Goal: Task Accomplishment & Management: Complete application form

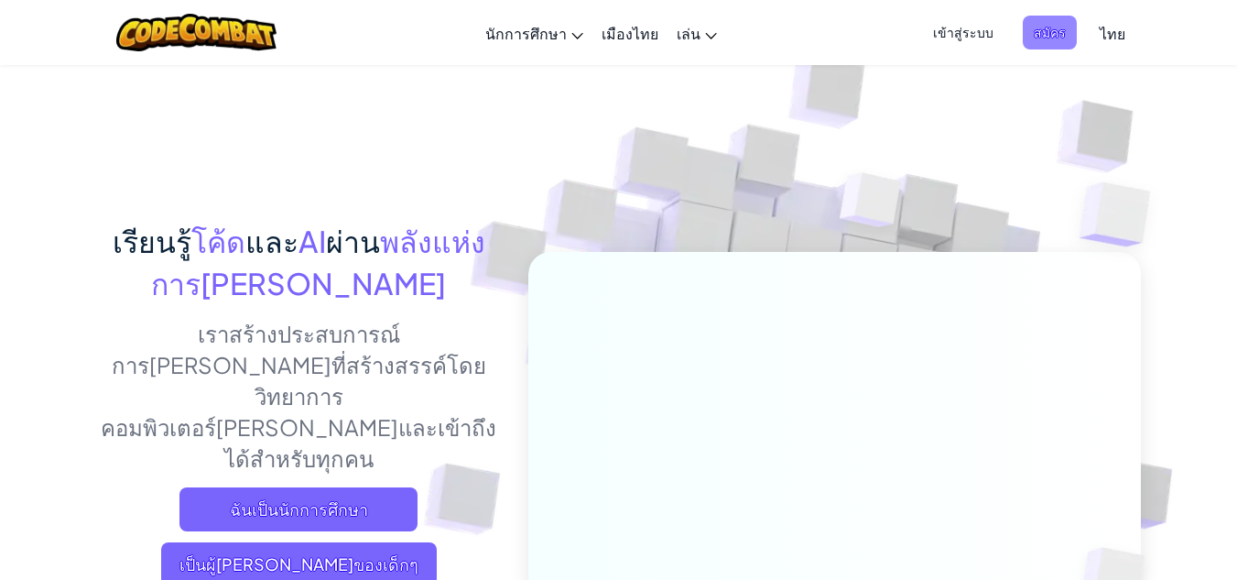
click at [1055, 30] on font "สมัคร" at bounding box center [1050, 32] width 32 height 16
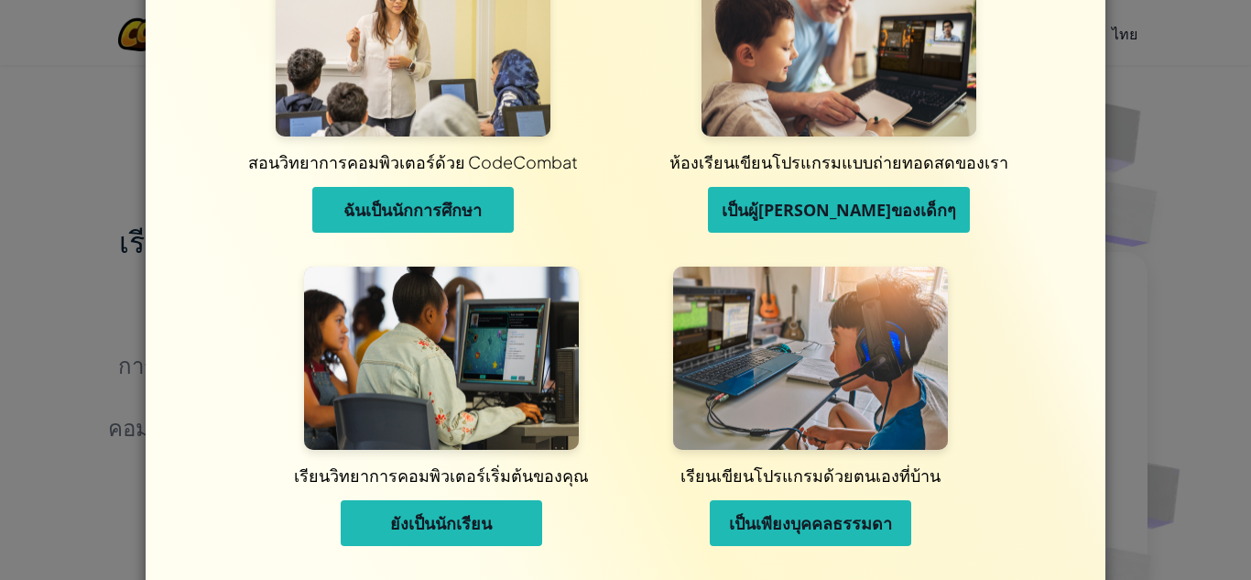
scroll to position [146, 0]
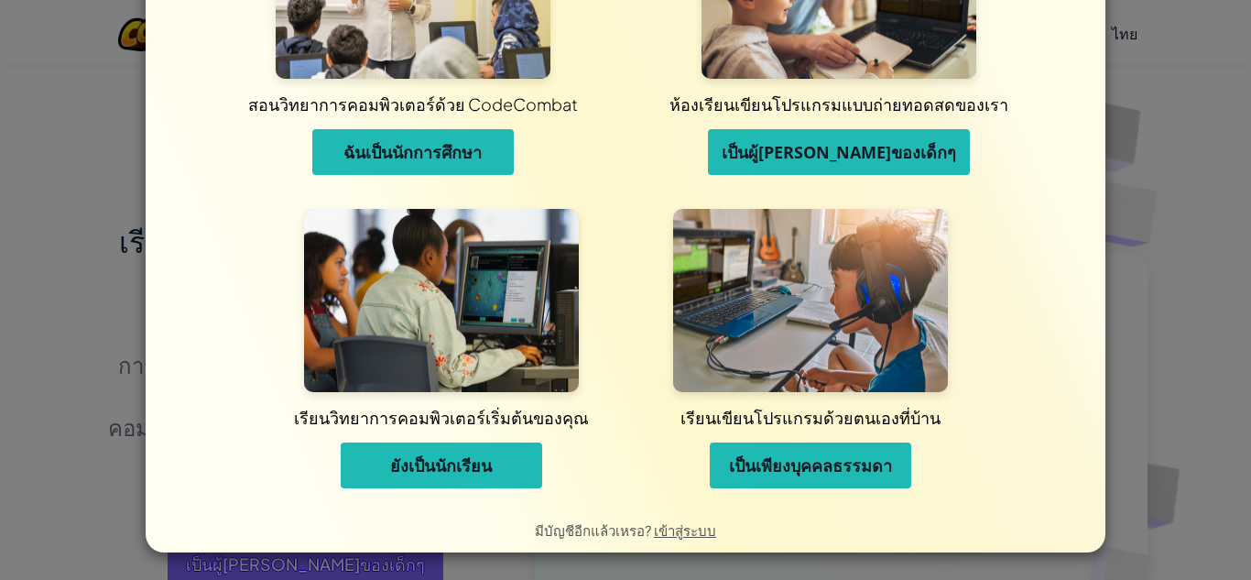
click at [480, 470] on font "ยังเป็นนักเรียน" at bounding box center [441, 465] width 102 height 22
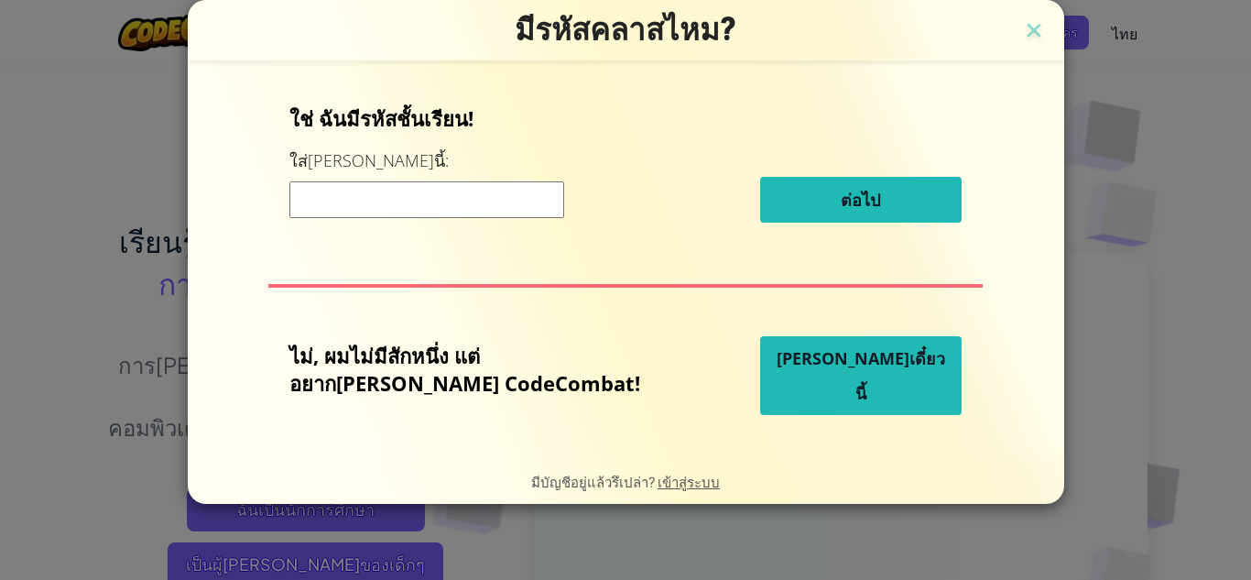
scroll to position [0, 0]
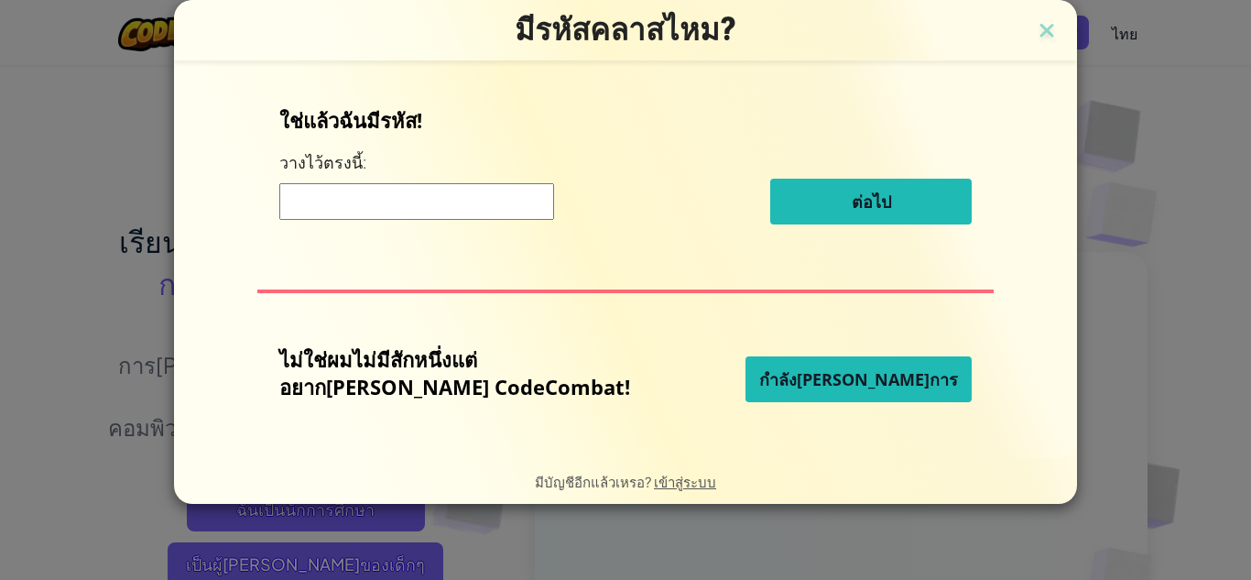
click at [521, 215] on input at bounding box center [416, 201] width 275 height 37
type input "s"
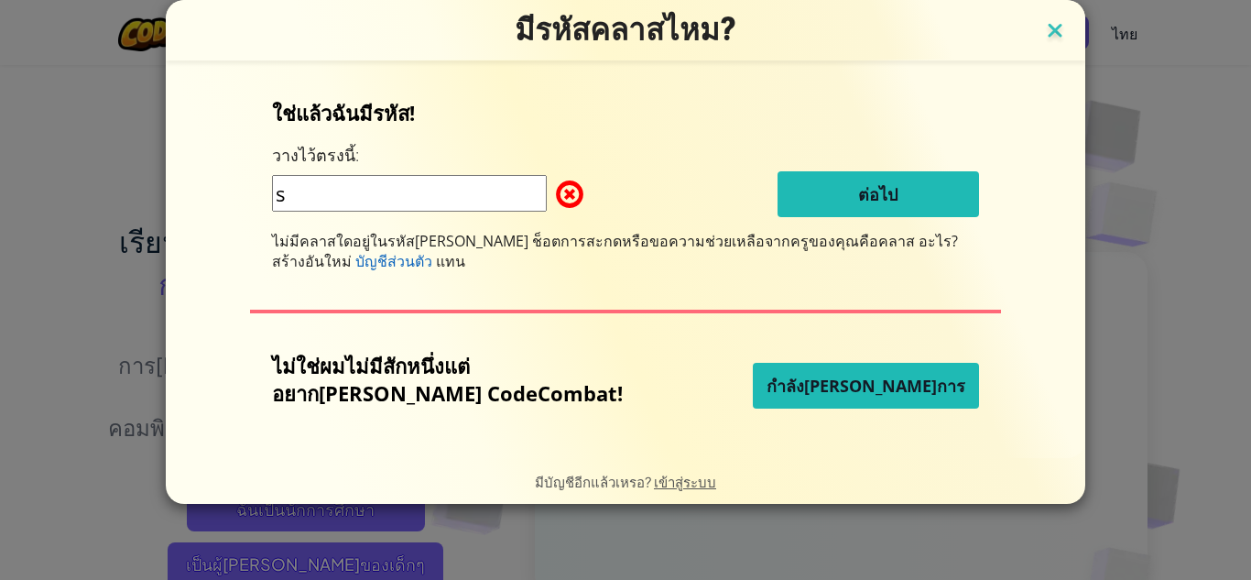
click at [1043, 29] on img at bounding box center [1055, 31] width 24 height 27
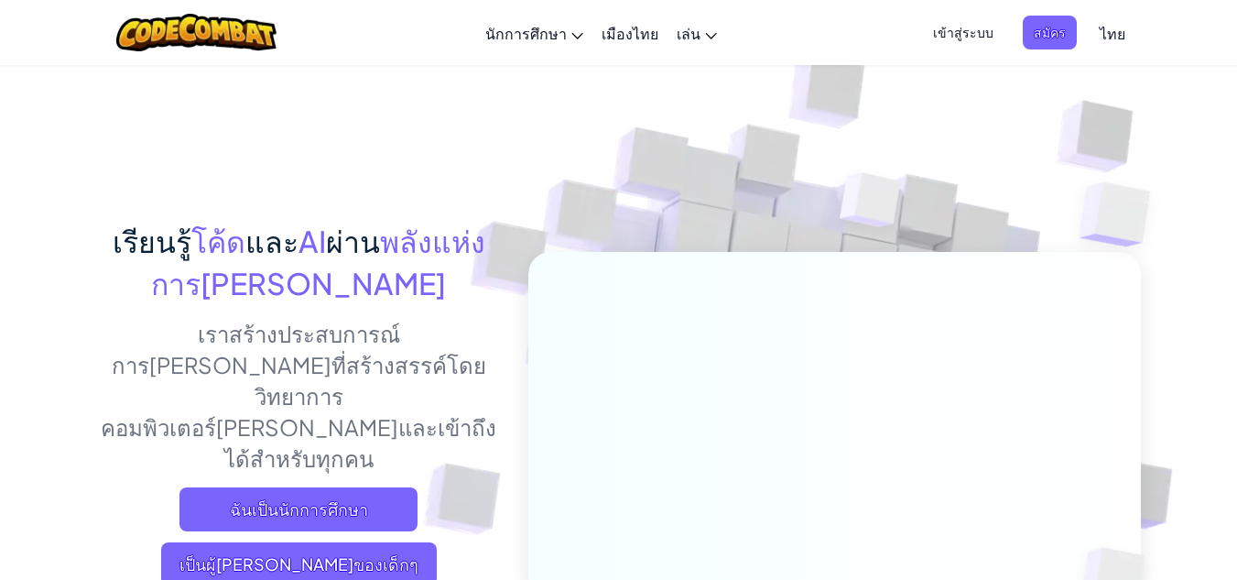
click at [976, 32] on font "เข้าสู่ระบบ" at bounding box center [963, 32] width 60 height 16
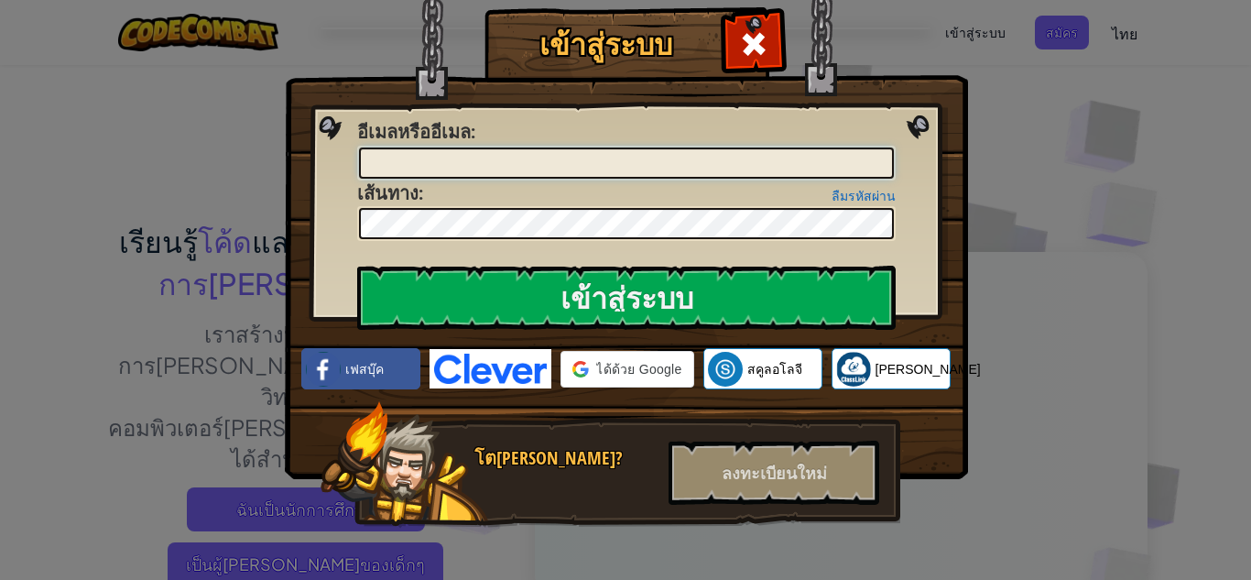
type input "ชลินทรา วรรณบุรี"
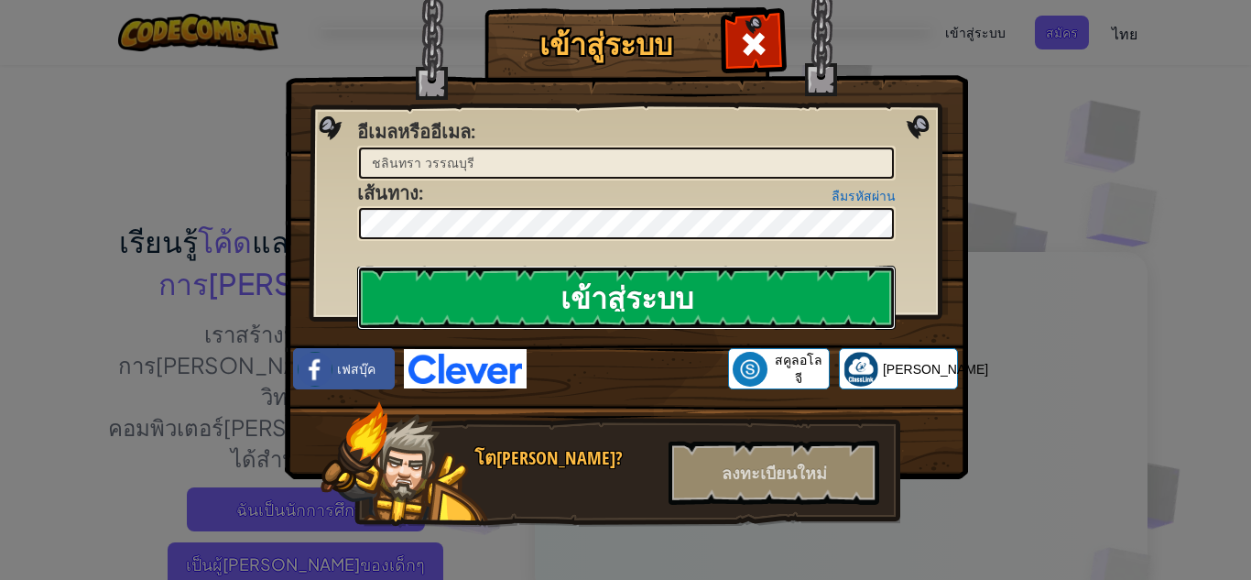
click at [806, 299] on input "เข้าสู่ระบบ" at bounding box center [626, 298] width 538 height 64
click at [807, 298] on input "เข้าสู่ระบบ" at bounding box center [626, 298] width 538 height 64
